Goal: Contribute content: Contribute content

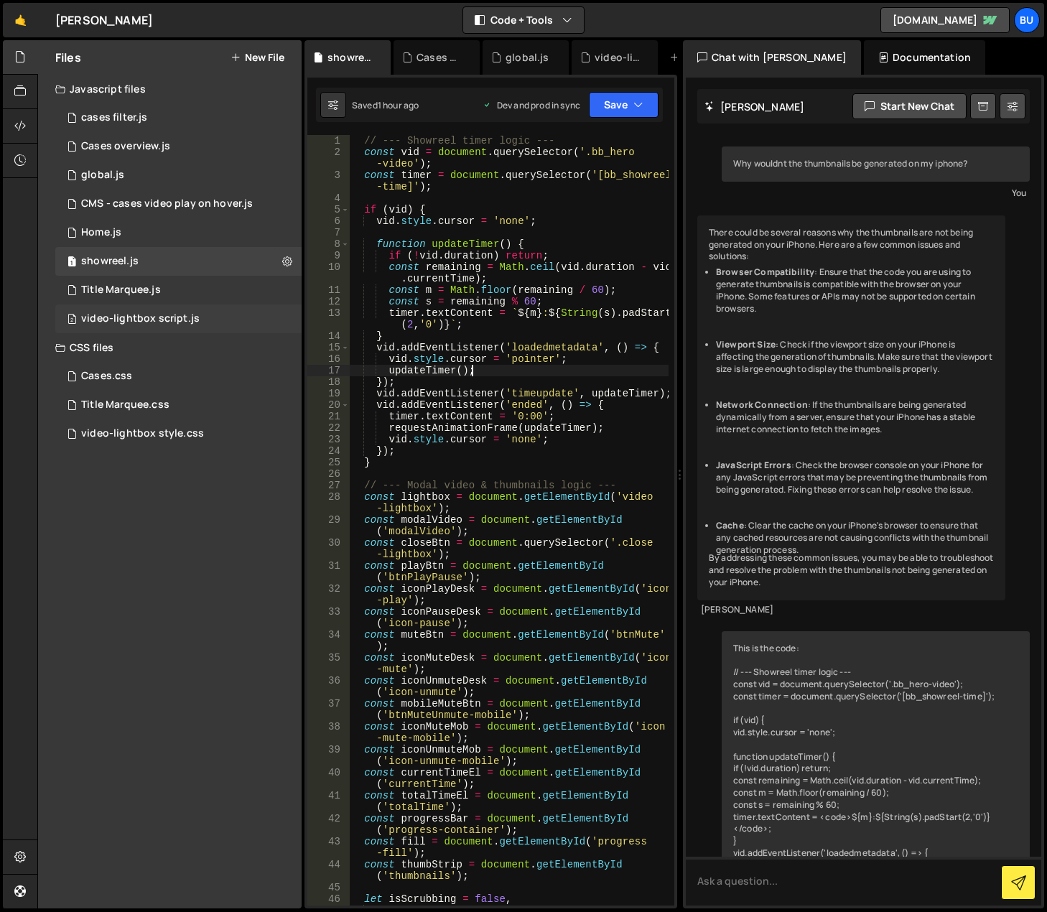
scroll to position [4134, 0]
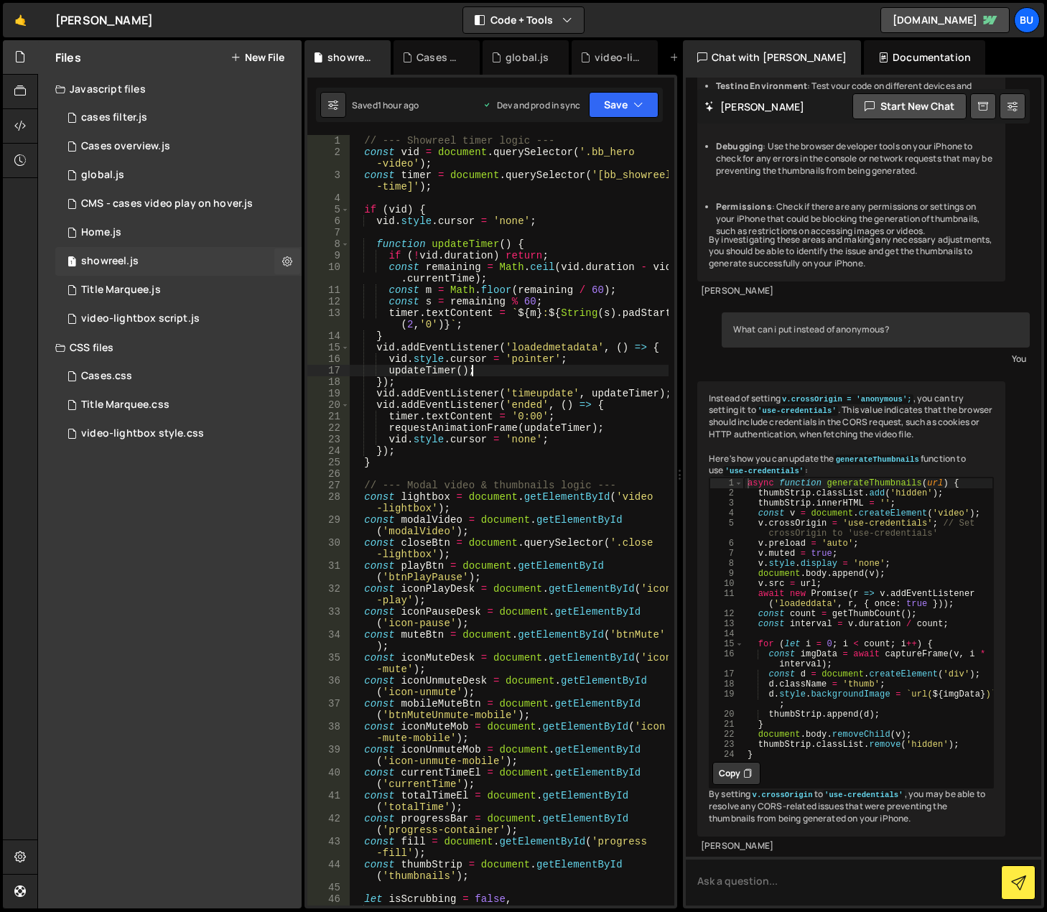
click at [212, 261] on div "1 showreel.js 0" at bounding box center [178, 261] width 246 height 29
click at [286, 261] on icon at bounding box center [287, 261] width 10 height 14
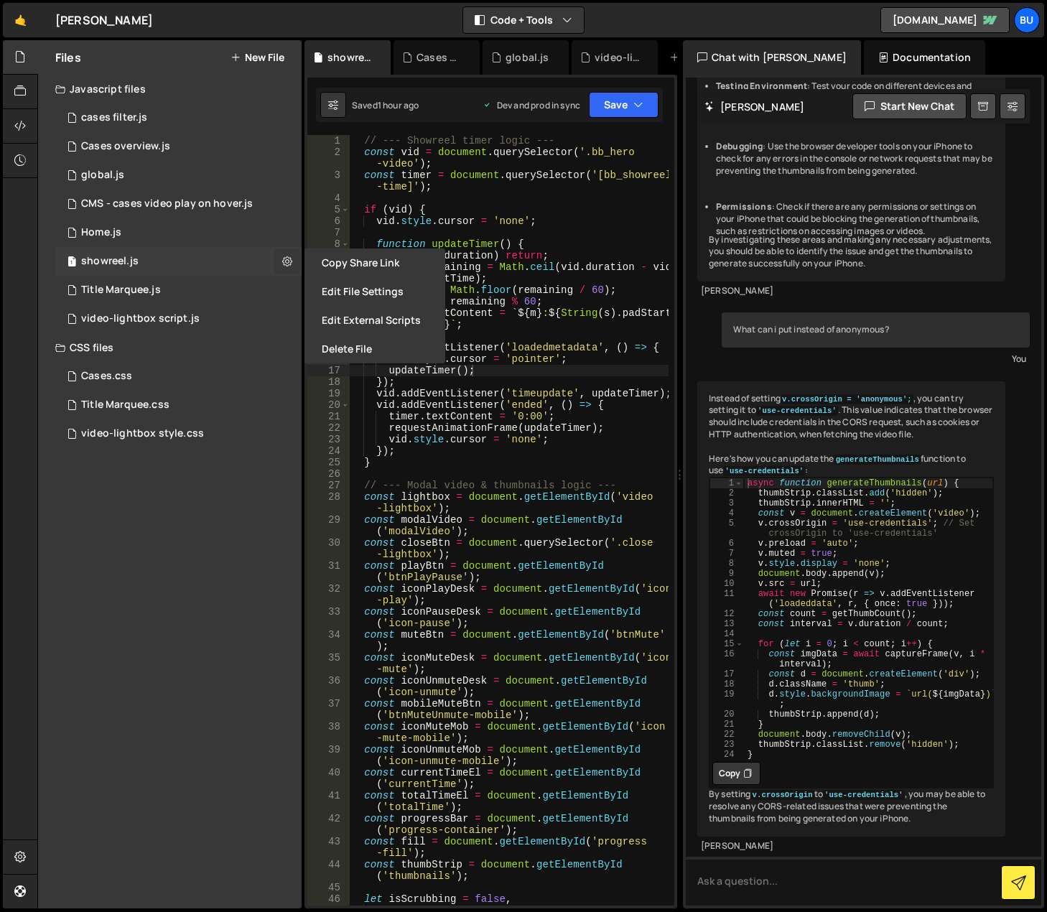
click at [286, 261] on icon at bounding box center [287, 261] width 10 height 14
click at [492, 211] on div "// --- Showreel timer logic --- const vid = document . querySelector ( '.bb_her…" at bounding box center [509, 532] width 320 height 794
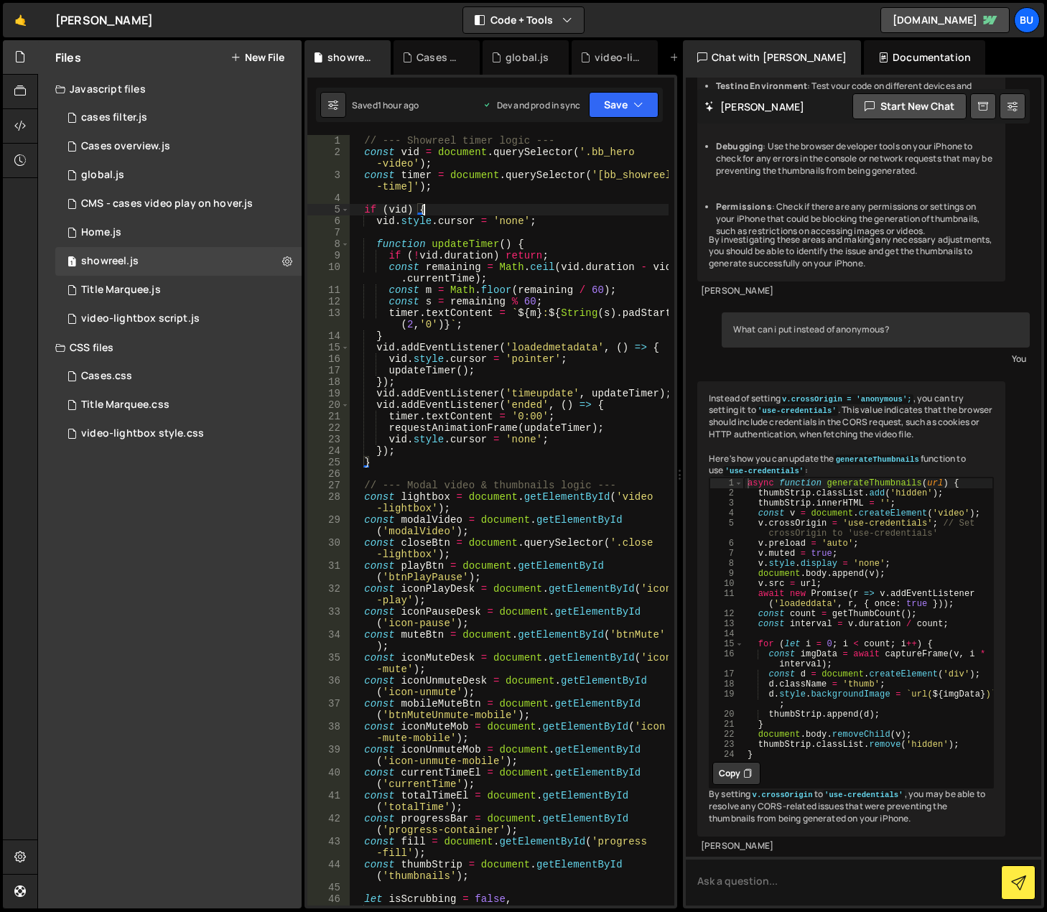
click at [503, 169] on div "// --- Showreel timer logic --- const vid = document . querySelector ( '.bb_her…" at bounding box center [509, 532] width 320 height 794
type textarea "const vid = document.querySelector('.bb_hero-video');"
click at [289, 264] on icon at bounding box center [287, 261] width 10 height 14
type input "showreel"
radio input "true"
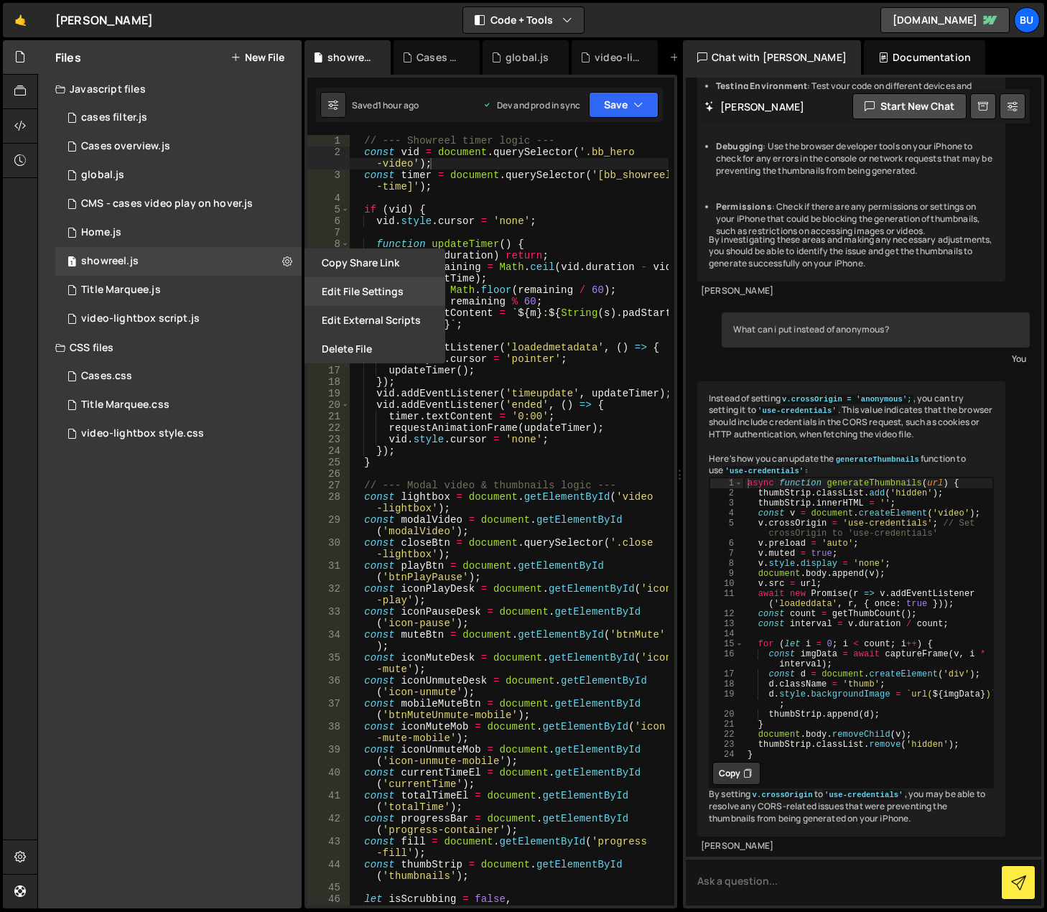
click at [344, 289] on button "Edit File Settings" at bounding box center [375, 291] width 141 height 29
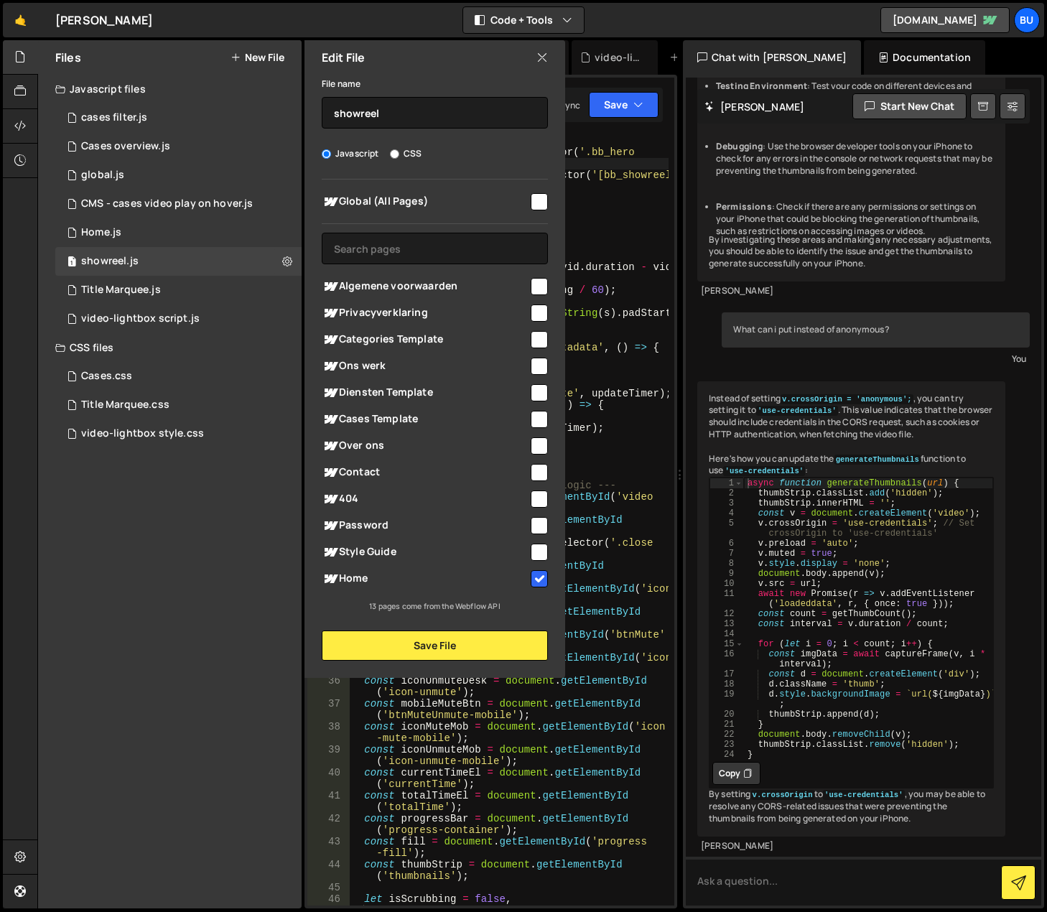
click at [539, 573] on input "checkbox" at bounding box center [539, 578] width 17 height 17
checkbox input "false"
click at [437, 648] on button "Save File" at bounding box center [435, 646] width 226 height 30
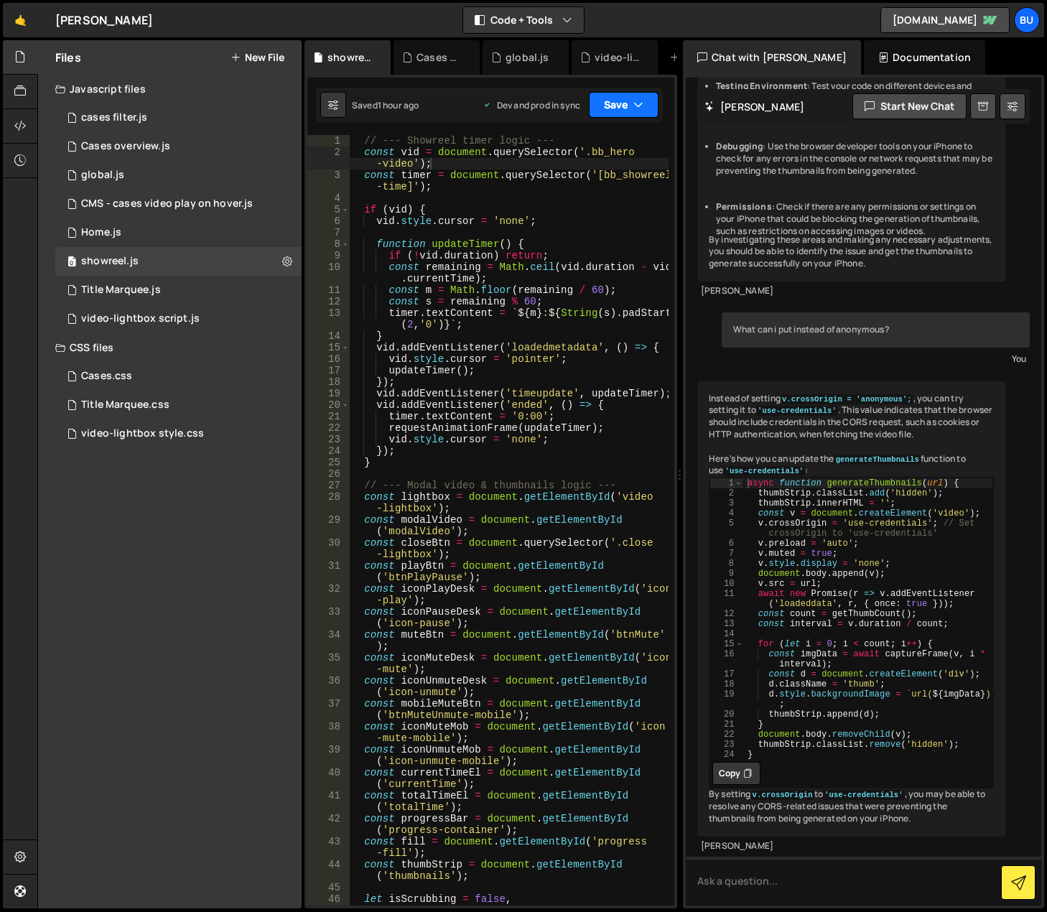
click at [625, 104] on button "Save" at bounding box center [624, 105] width 70 height 26
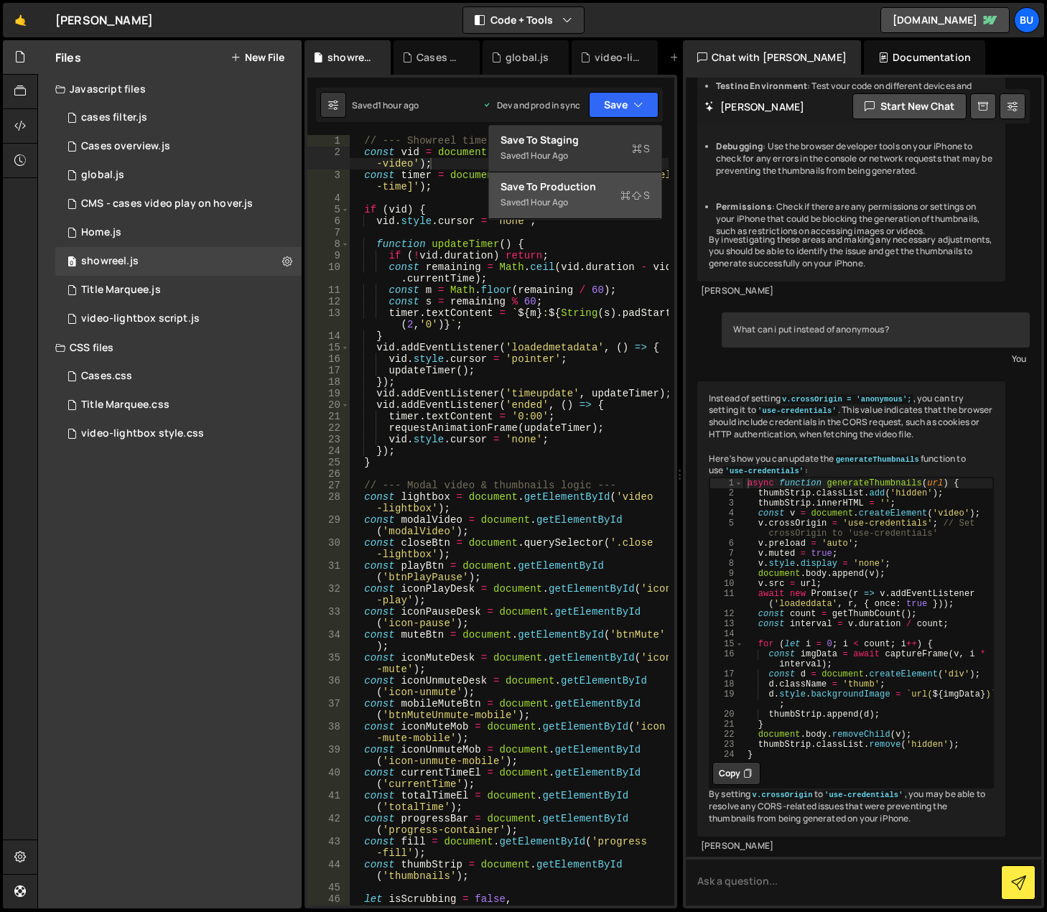
click at [606, 195] on div "Saved 1 hour ago" at bounding box center [575, 202] width 149 height 17
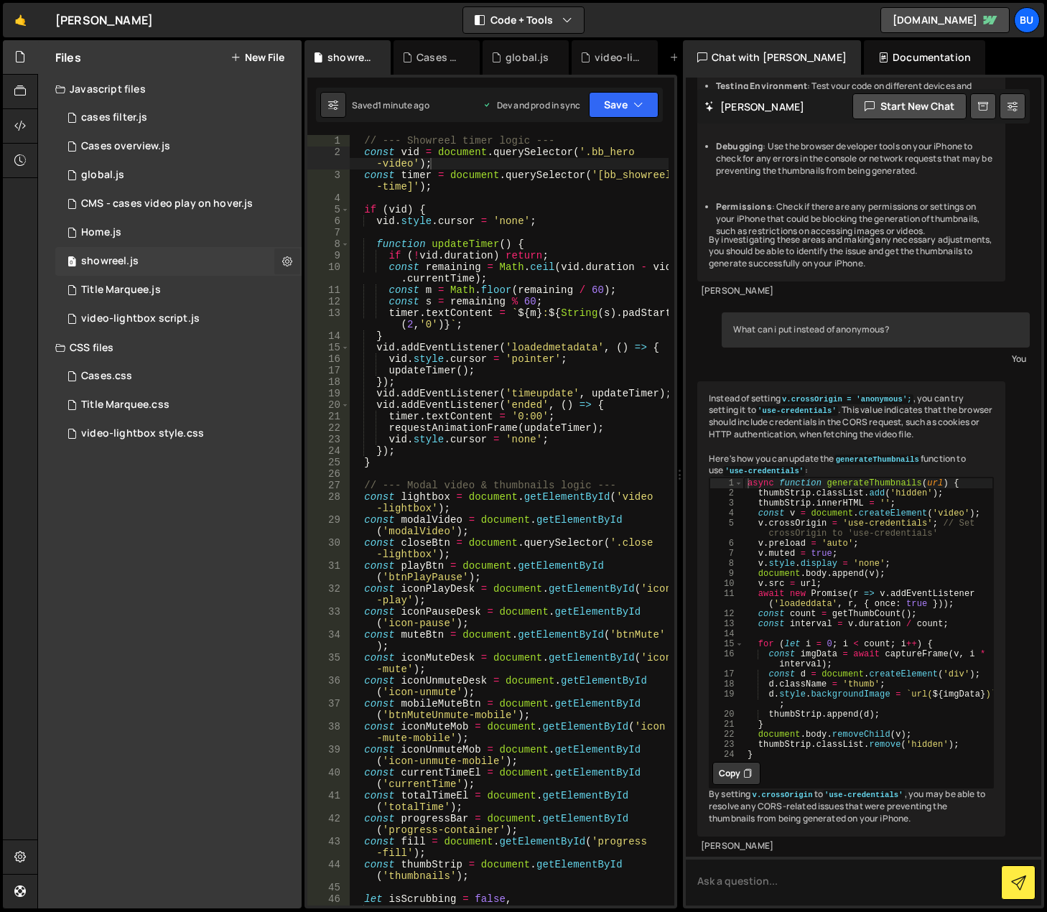
click at [285, 261] on icon at bounding box center [287, 261] width 10 height 14
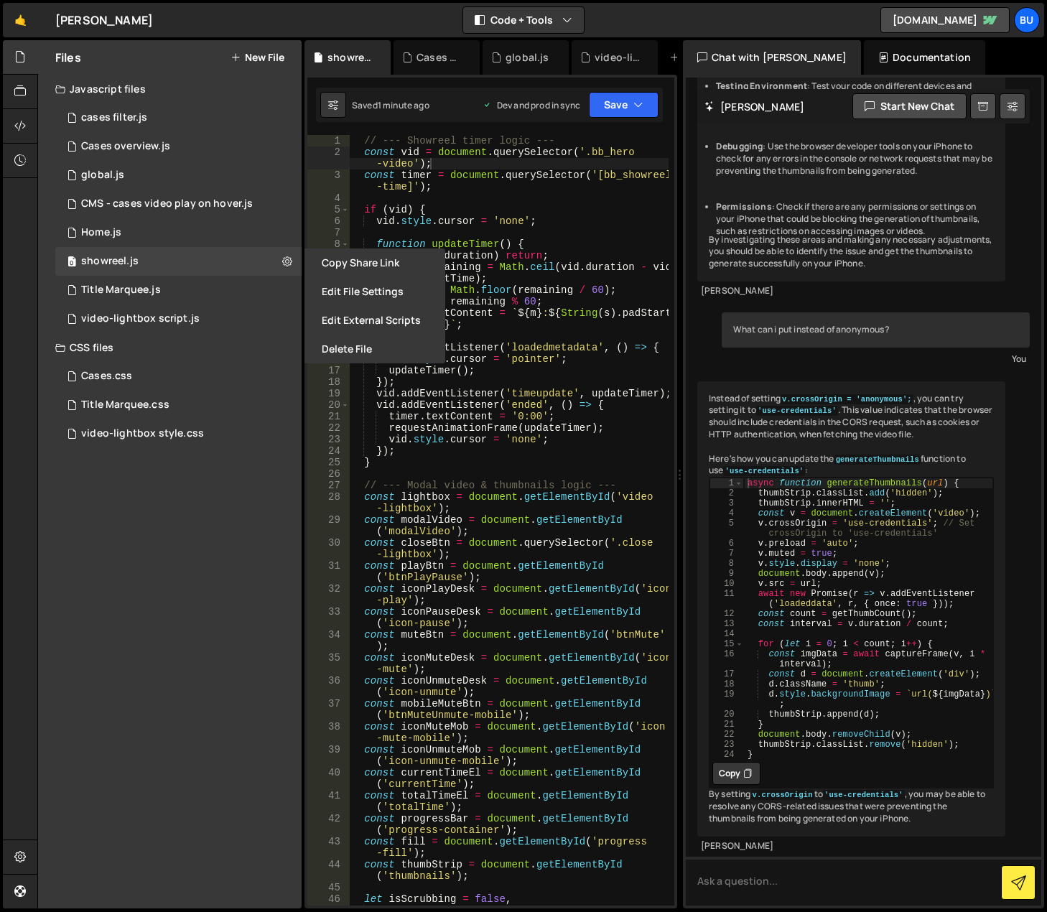
click at [215, 573] on div "Files New File Javascript files 1 cases filter.js 0 3 Cases overview.js 0 1 glo…" at bounding box center [170, 474] width 264 height 868
click at [138, 677] on div "Files New File Javascript files 1 cases filter.js 0 3 Cases overview.js 0 1 glo…" at bounding box center [170, 474] width 264 height 868
click at [170, 567] on div "Files New File Javascript files 1 cases filter.js 0 3 Cases overview.js 0 1 glo…" at bounding box center [170, 474] width 264 height 868
type textarea "const playBtn = document.getElementById('btnPlayPause');"
click at [502, 570] on div "// --- Showreel timer logic --- const vid = document . querySelector ( '.bb_her…" at bounding box center [509, 532] width 320 height 794
